Goal: Information Seeking & Learning: Find contact information

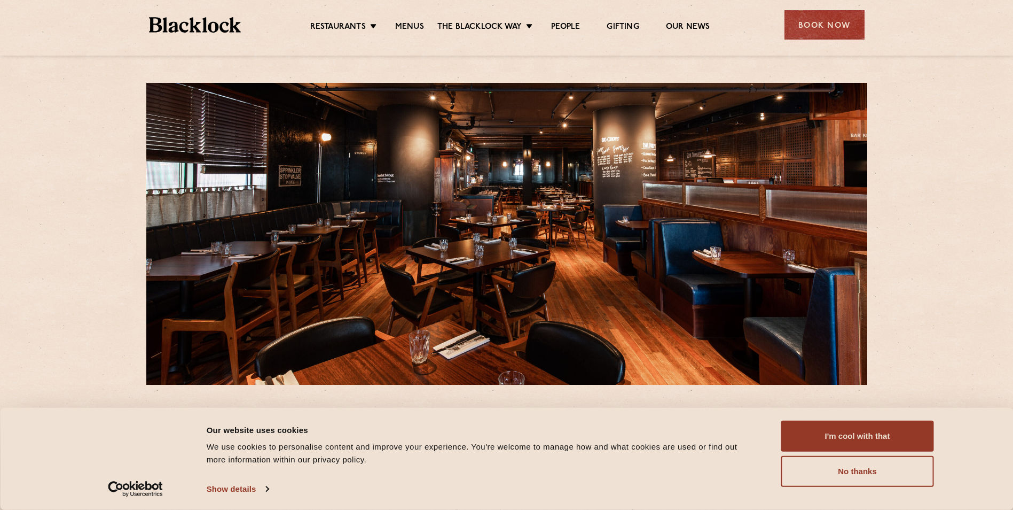
scroll to position [107, 0]
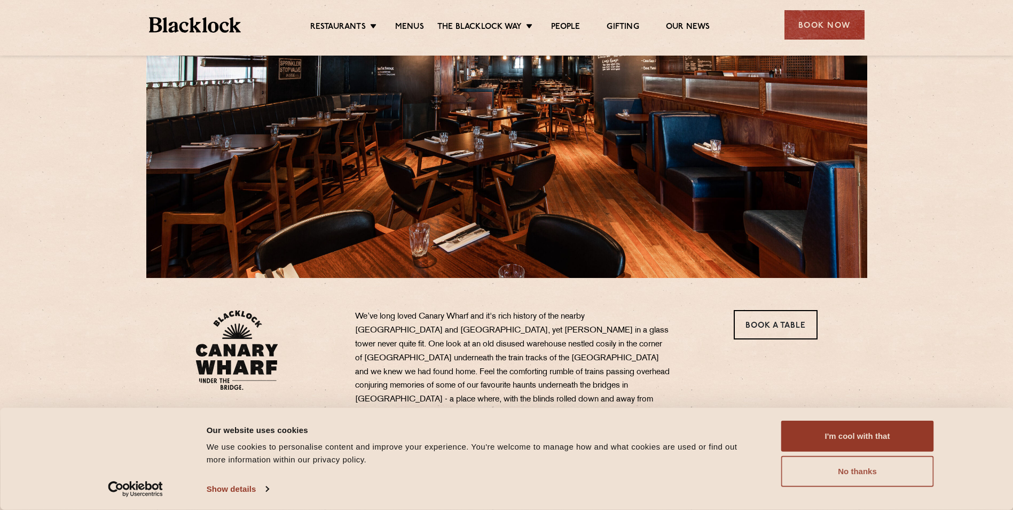
click at [852, 470] on button "No thanks" at bounding box center [858, 471] width 153 height 31
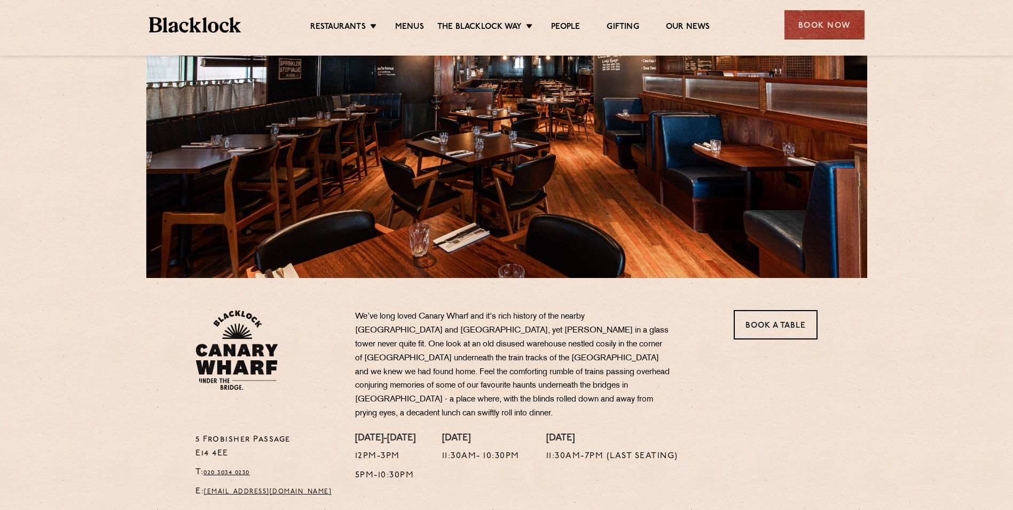
scroll to position [53, 0]
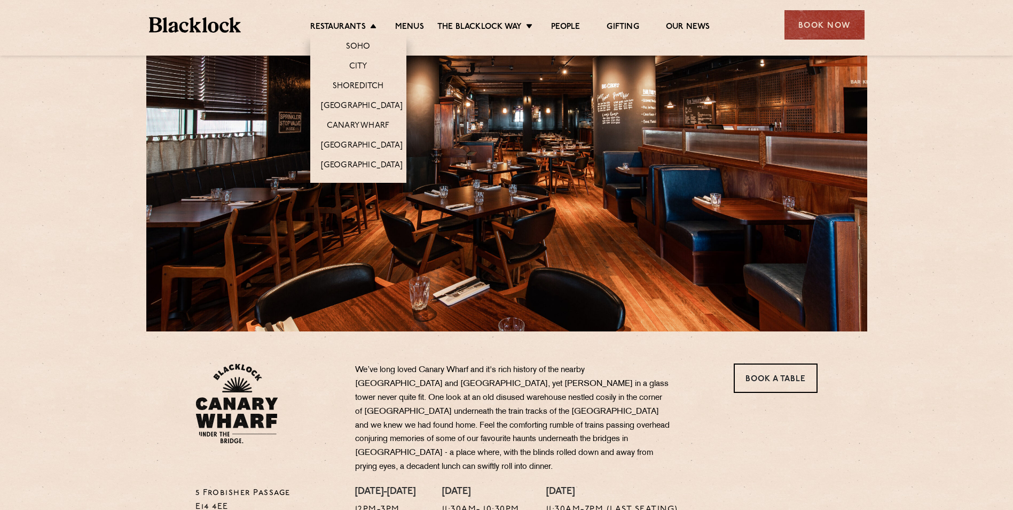
click at [367, 25] on li "Restaurants [GEOGRAPHIC_DATA] [GEOGRAPHIC_DATA] [GEOGRAPHIC_DATA] [GEOGRAPHIC_D…" at bounding box center [346, 28] width 72 height 12
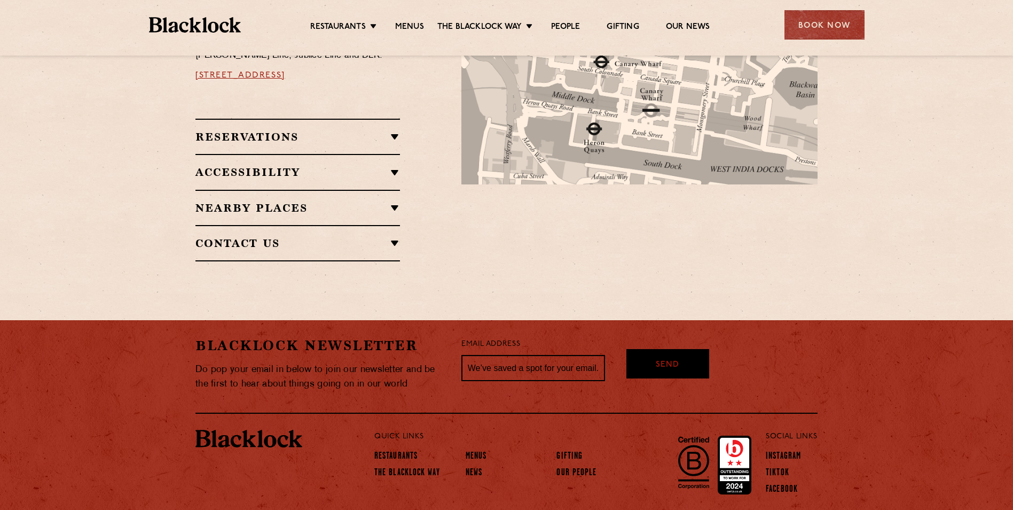
scroll to position [709, 0]
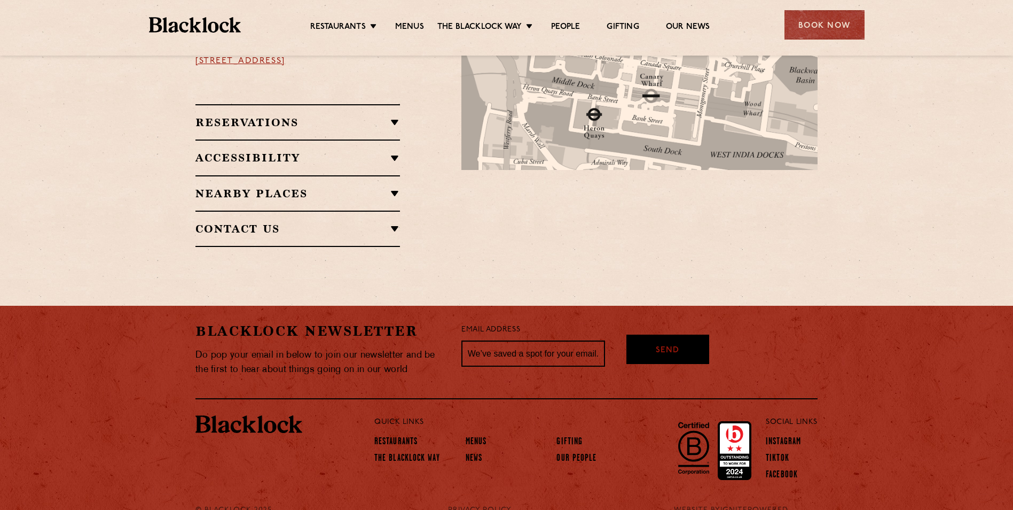
click at [396, 222] on h2 "Contact Us" at bounding box center [298, 228] width 205 height 13
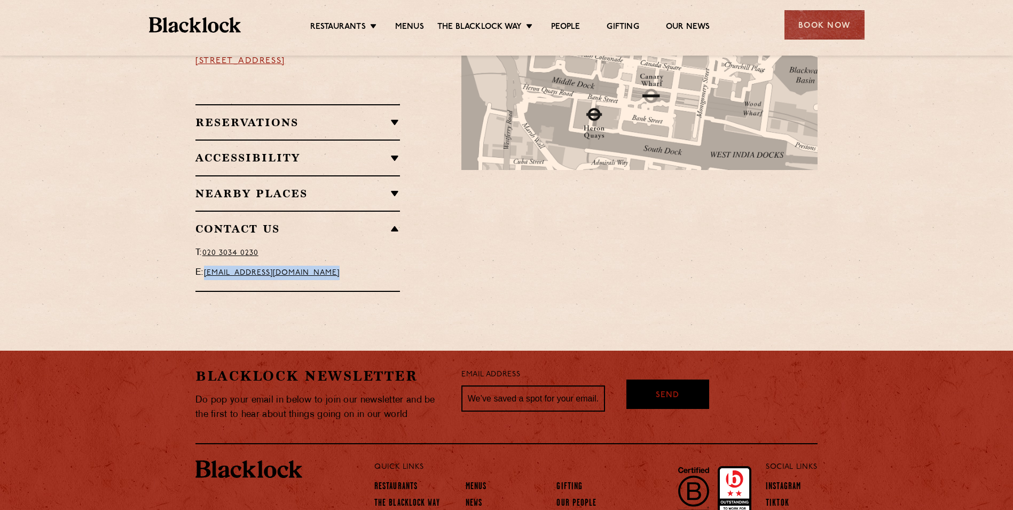
drag, startPoint x: 362, startPoint y: 244, endPoint x: 208, endPoint y: 246, distance: 153.3
click at [208, 266] on p "E: [EMAIL_ADDRESS][DOMAIN_NAME]" at bounding box center [298, 273] width 205 height 14
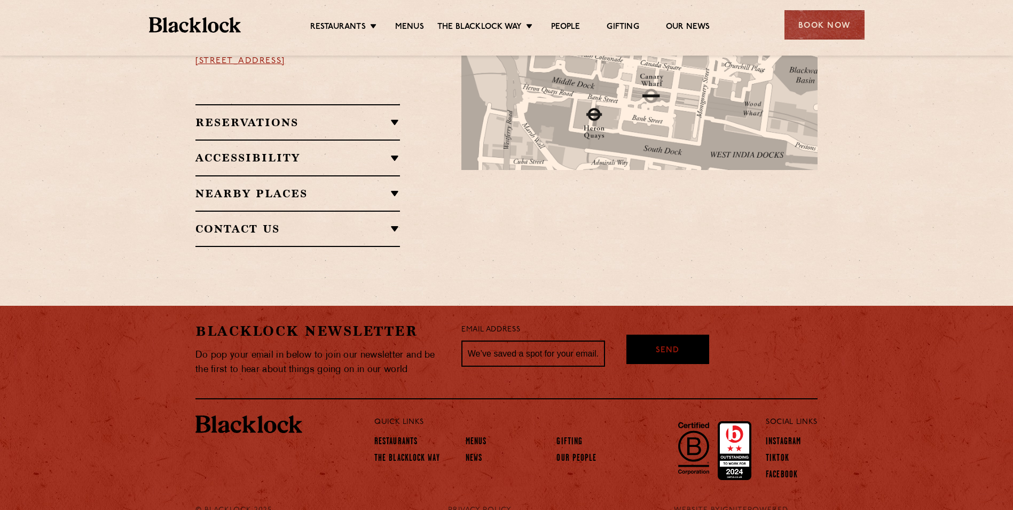
copy span "[EMAIL_ADDRESS][DOMAIN_NAME]"
click at [301, 222] on h2 "Contact Us" at bounding box center [298, 228] width 205 height 13
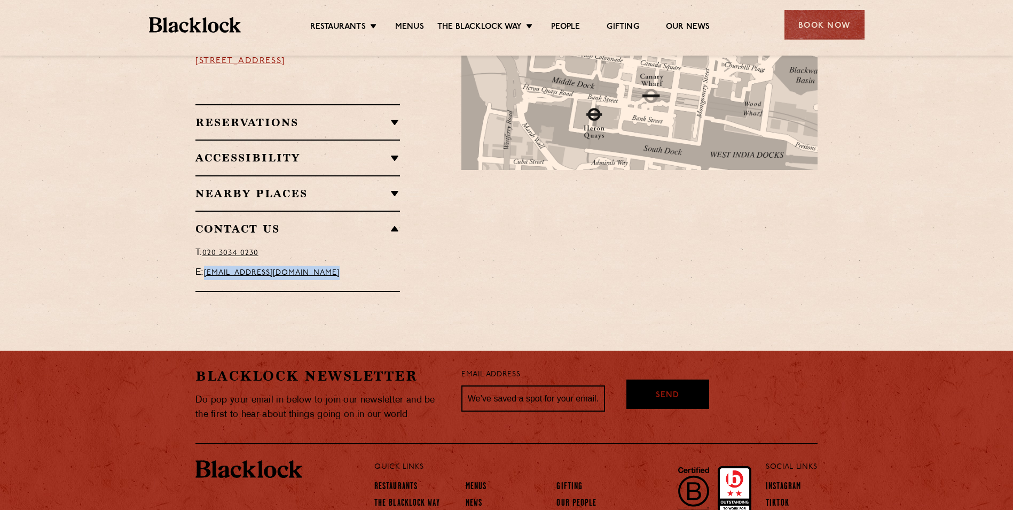
drag, startPoint x: 365, startPoint y: 242, endPoint x: 208, endPoint y: 247, distance: 157.1
click at [208, 266] on p "E: [EMAIL_ADDRESS][DOMAIN_NAME]" at bounding box center [298, 273] width 205 height 14
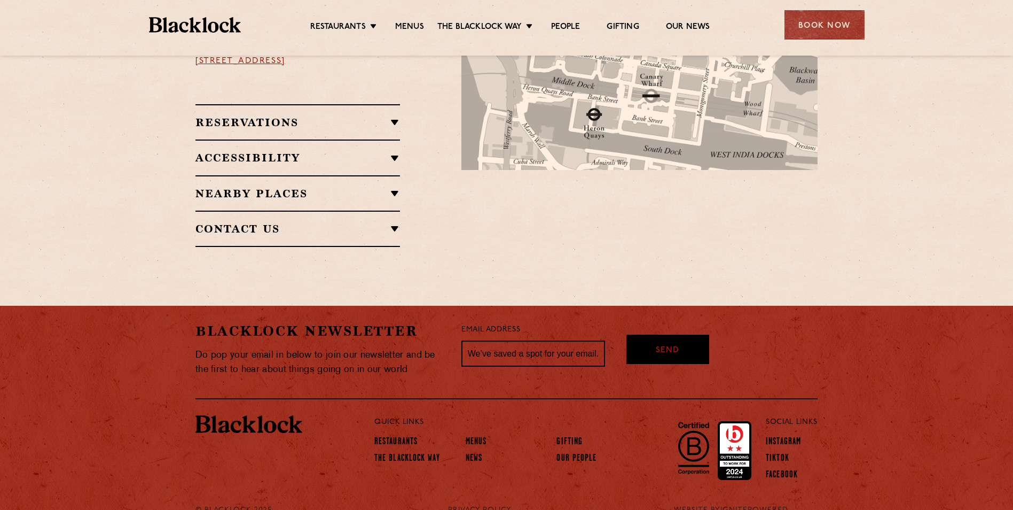
copy span "[EMAIL_ADDRESS][DOMAIN_NAME]"
click at [391, 222] on h2 "Contact Us" at bounding box center [298, 228] width 205 height 13
